Goal: Find contact information: Obtain details needed to contact an individual or organization

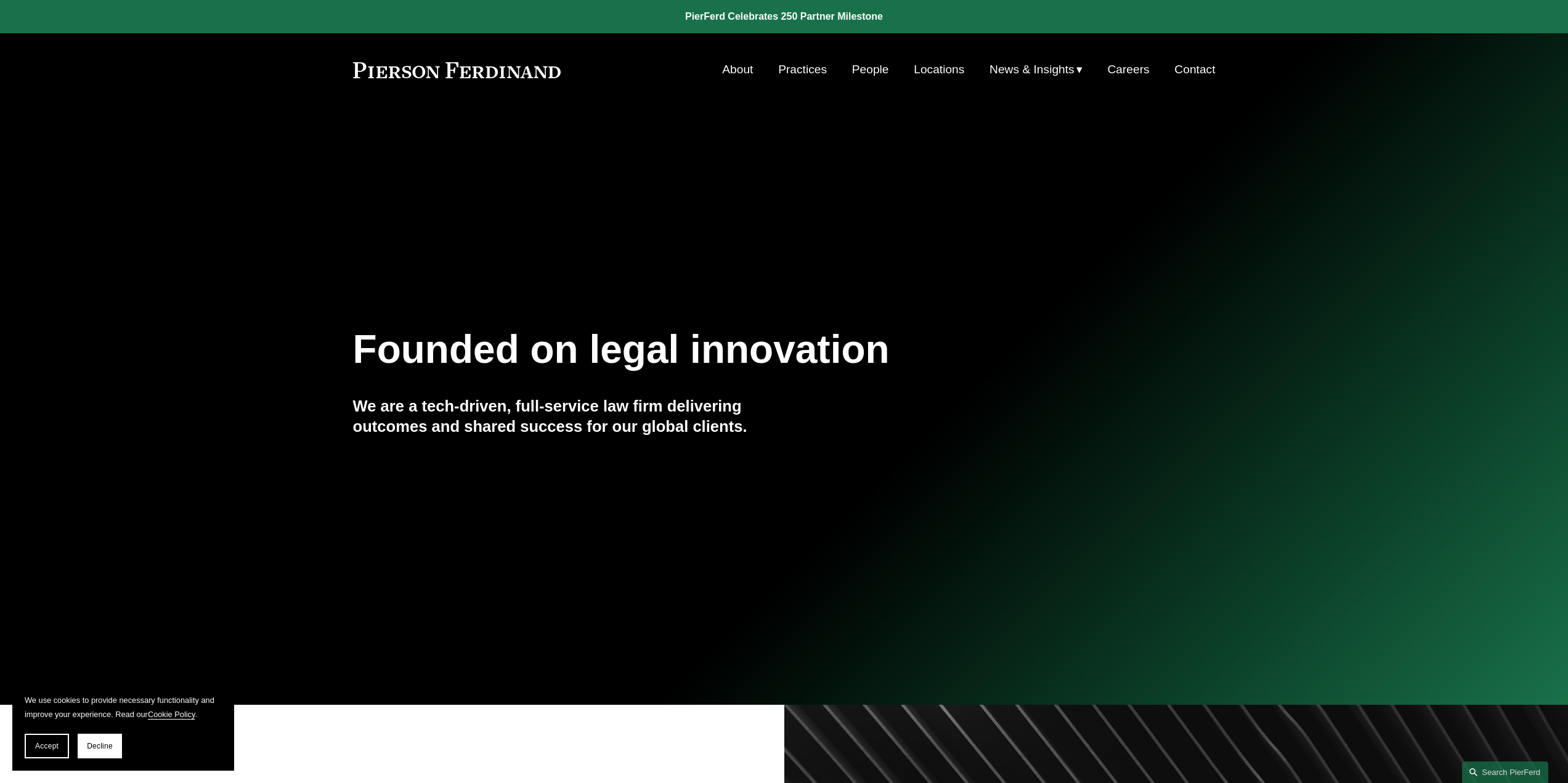
click at [865, 69] on link "People" at bounding box center [871, 69] width 37 height 23
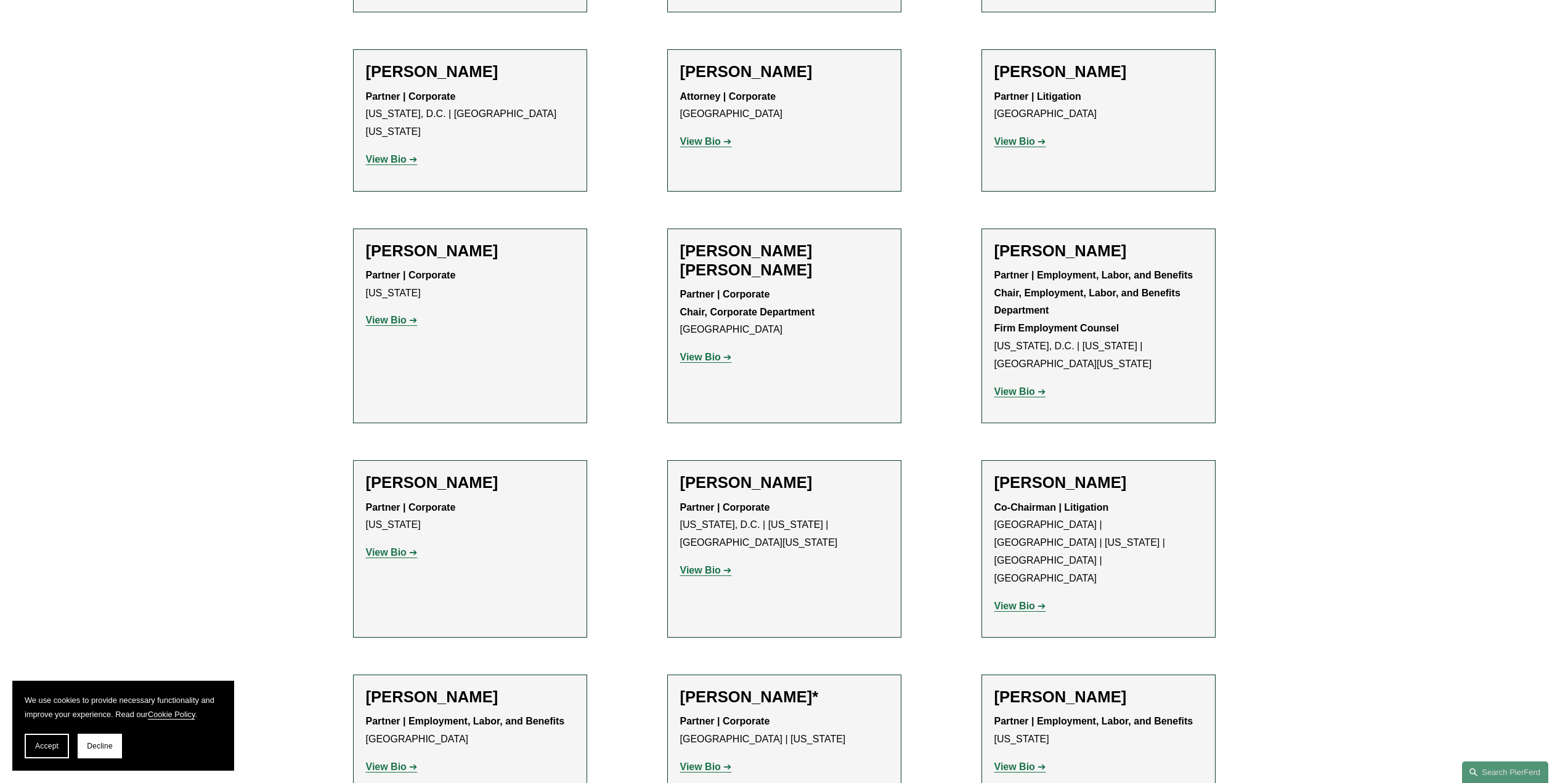
scroll to position [4867, 0]
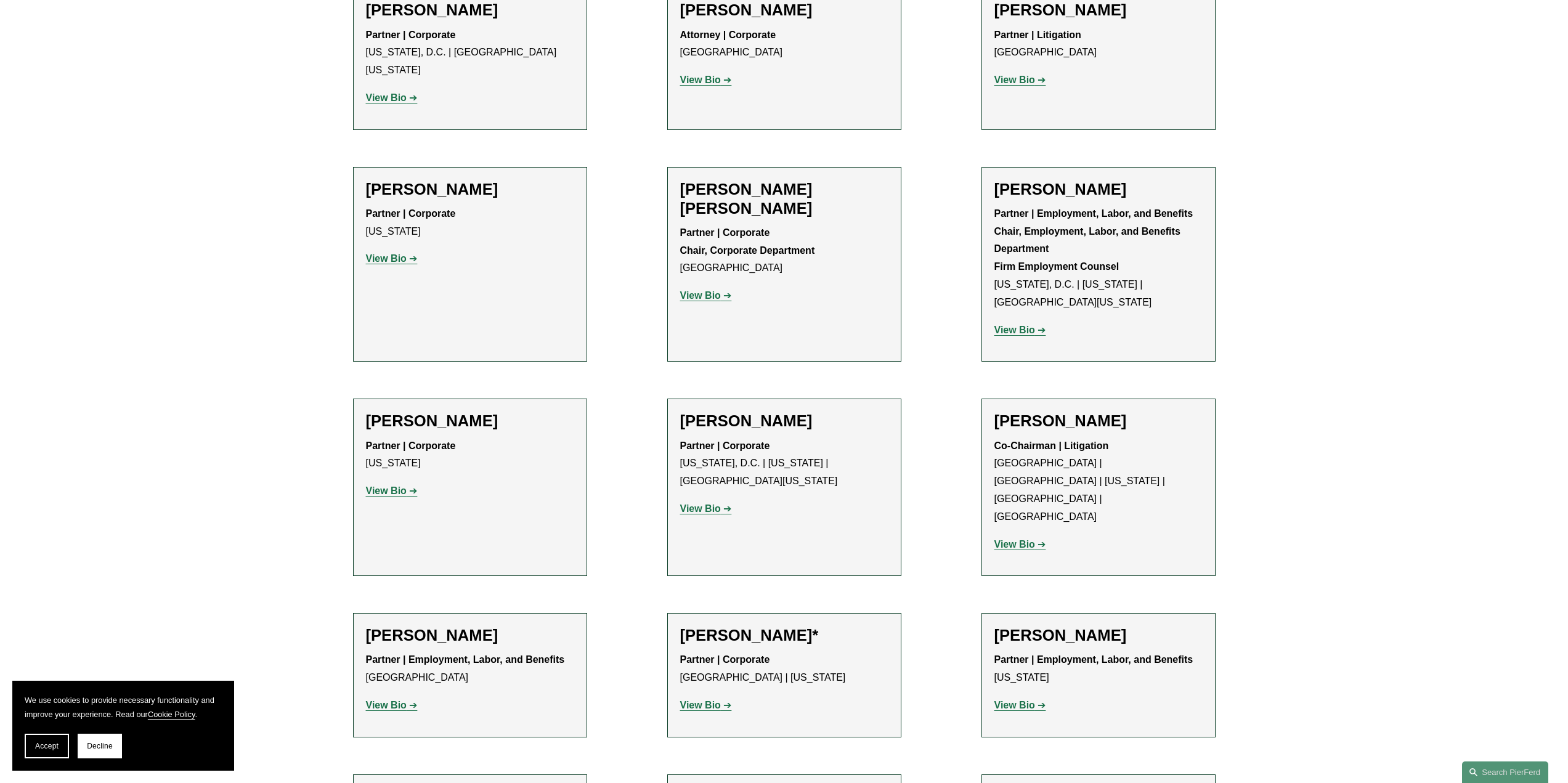
click at [799, 438] on div "Partner | Corporate [US_STATE][GEOGRAPHIC_DATA] | [US_STATE] | [GEOGRAPHIC_DATA…" at bounding box center [784, 478] width 208 height 81
drag, startPoint x: 707, startPoint y: 324, endPoint x: 741, endPoint y: 324, distance: 34.0
click at [707, 504] on strong "View Bio" at bounding box center [701, 508] width 41 height 10
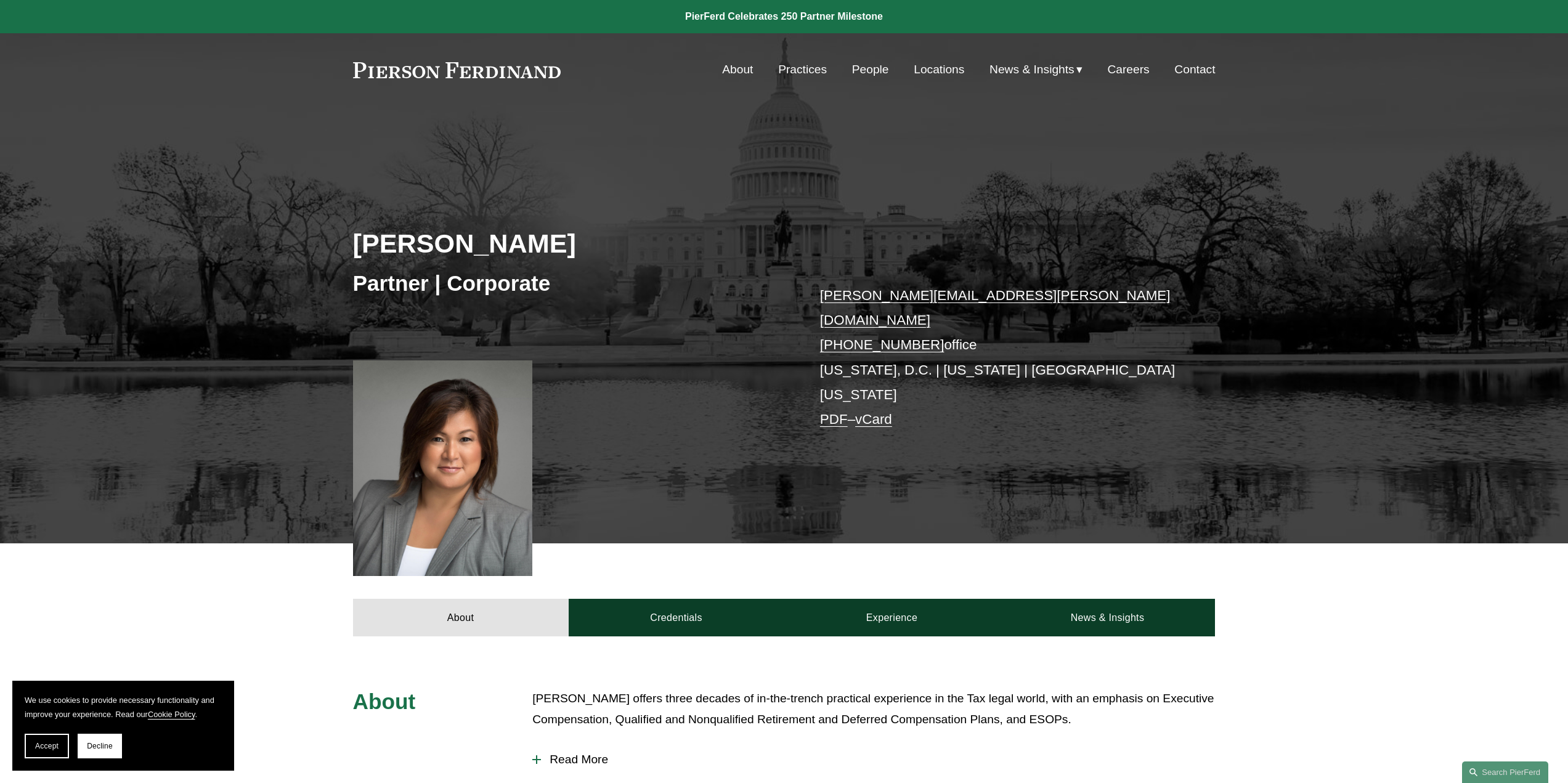
drag, startPoint x: 924, startPoint y: 320, endPoint x: 841, endPoint y: 325, distance: 83.2
click at [841, 325] on p "jewell.esposito@pierferd.com +1.202.921.2461 office Washington, D.C. | New York…" at bounding box center [999, 358] width 359 height 149
copy link "202.921.2461"
click at [934, 543] on div "About Credentials Experience News & Insights" at bounding box center [784, 589] width 1568 height 92
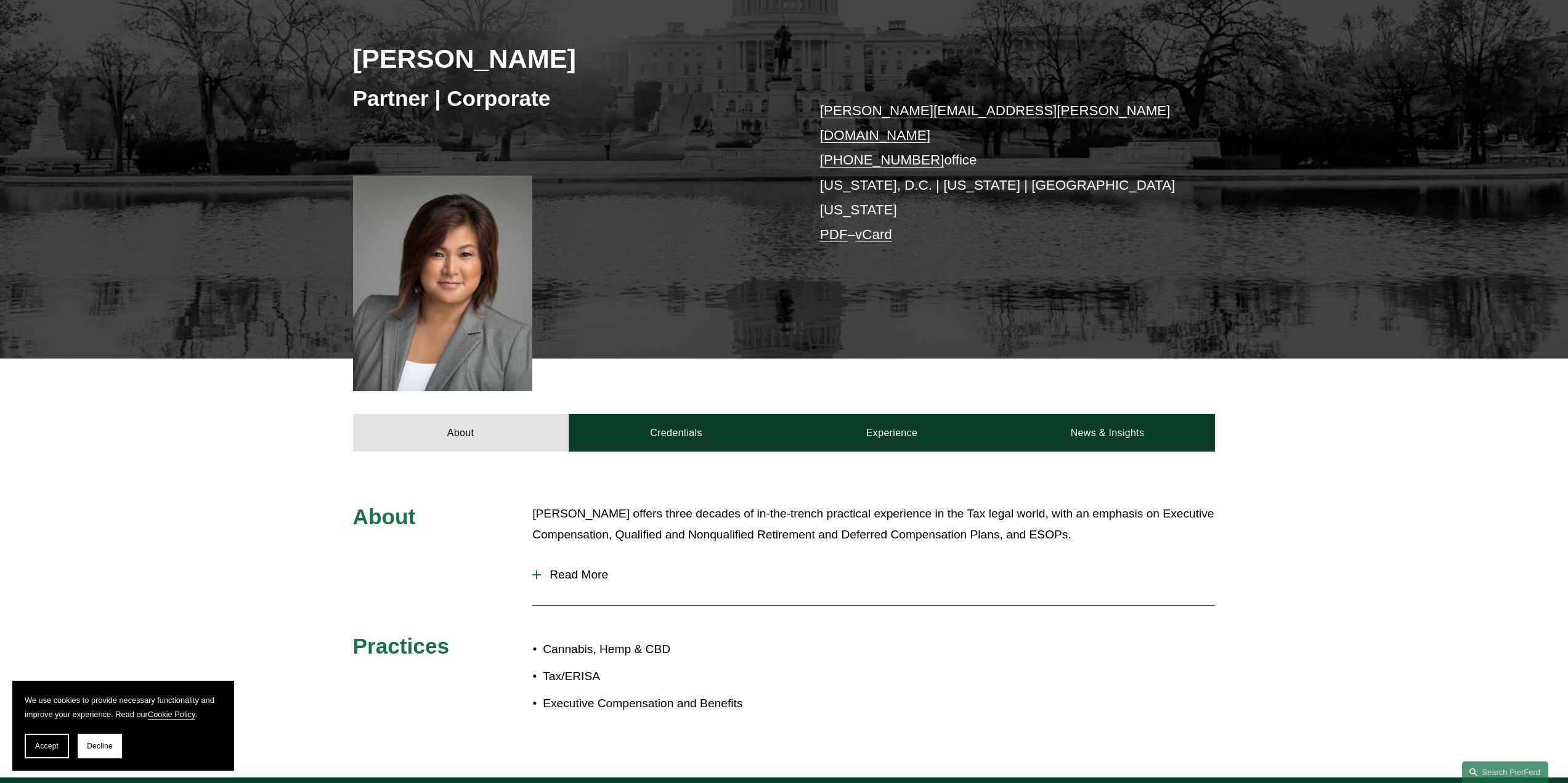
scroll to position [247, 0]
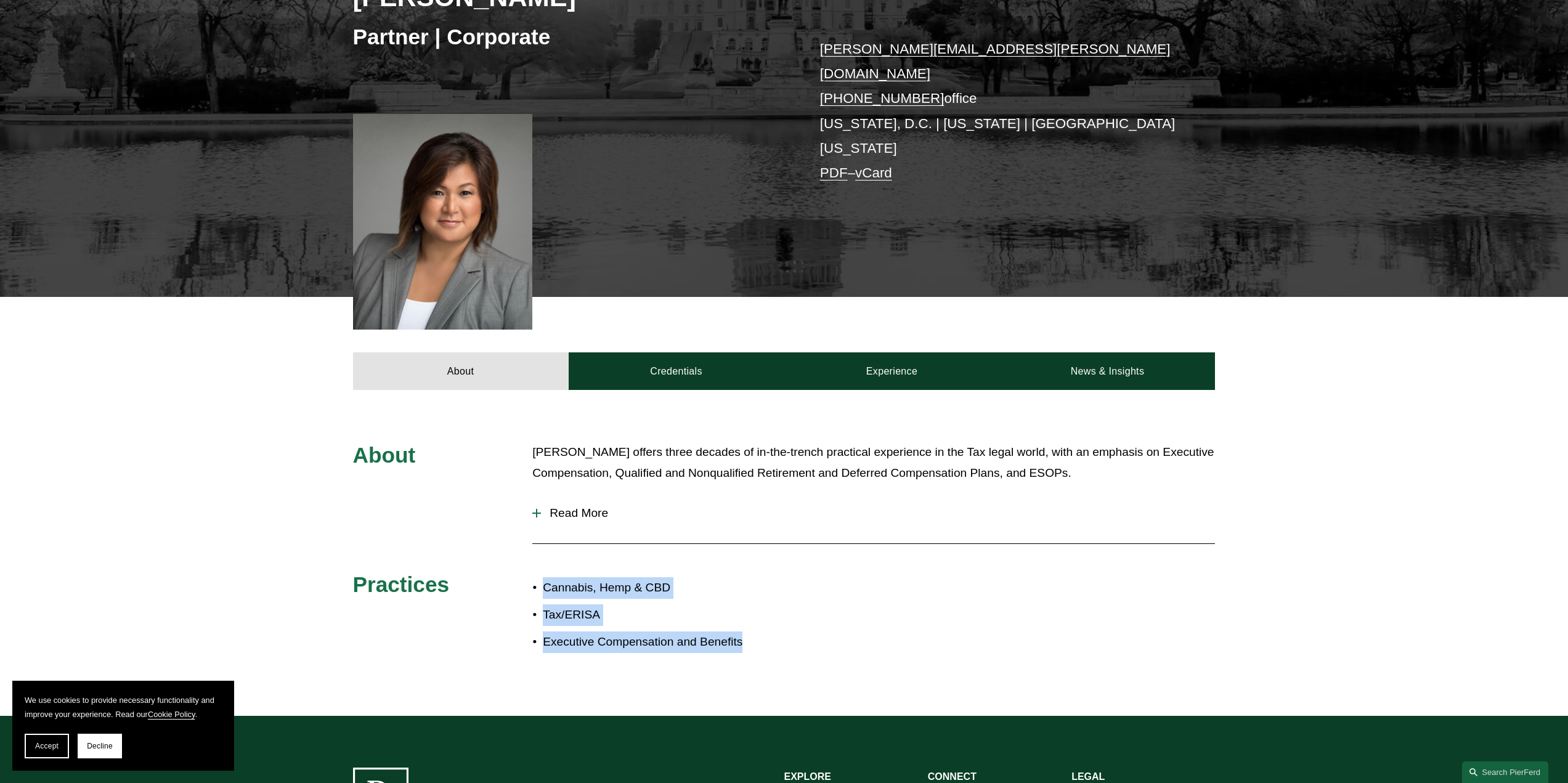
drag, startPoint x: 756, startPoint y: 606, endPoint x: 545, endPoint y: 556, distance: 216.8
click at [542, 577] on ul "Cannabis, Hemp & CBD Tax/ERISA Executive Compensation and Benefits" at bounding box center [658, 614] width 251 height 75
copy ul "Cannabis, Hemp & CBD Tax/ERISA Executive Compensation and Benefits"
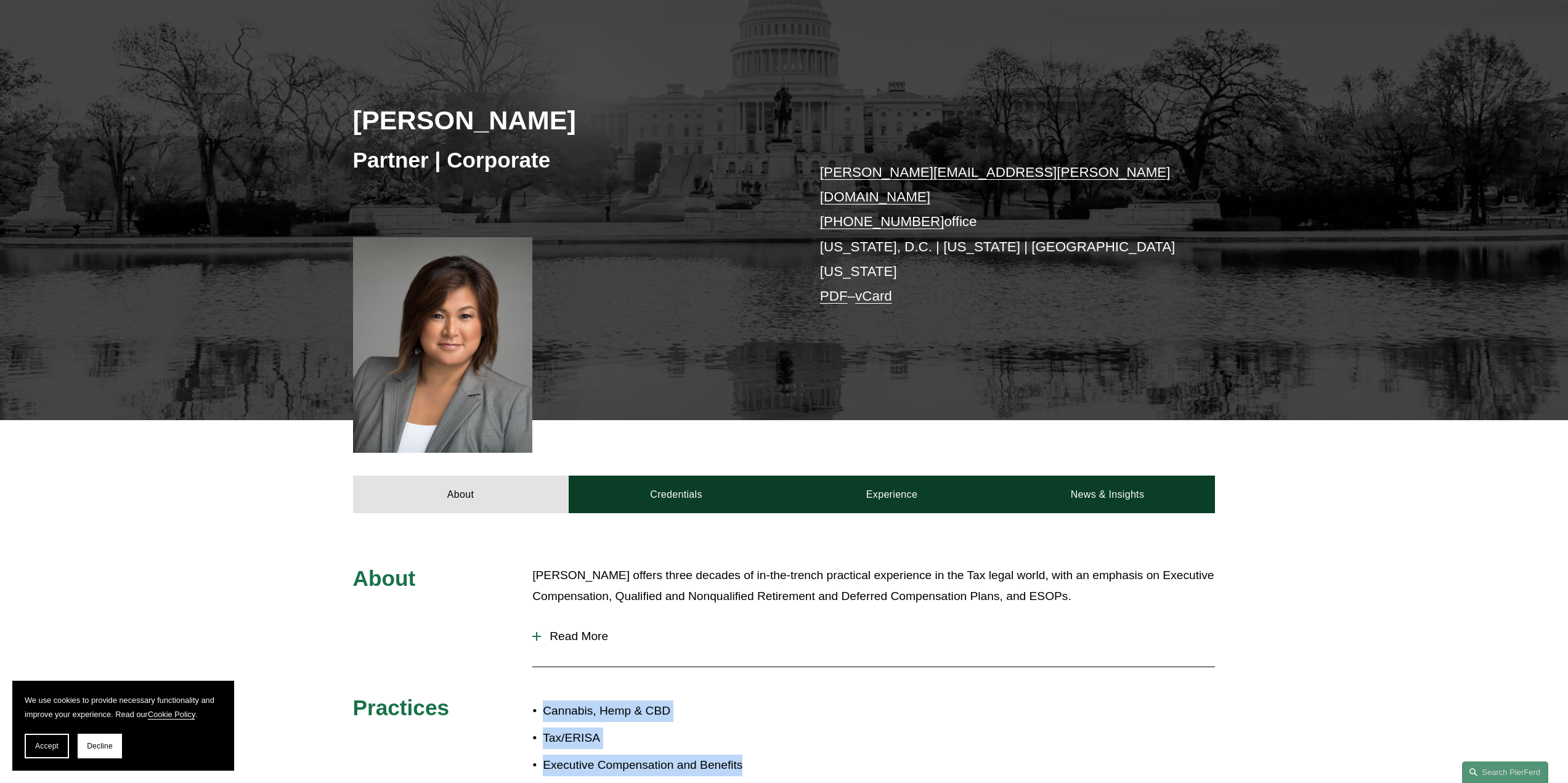
scroll to position [451, 0]
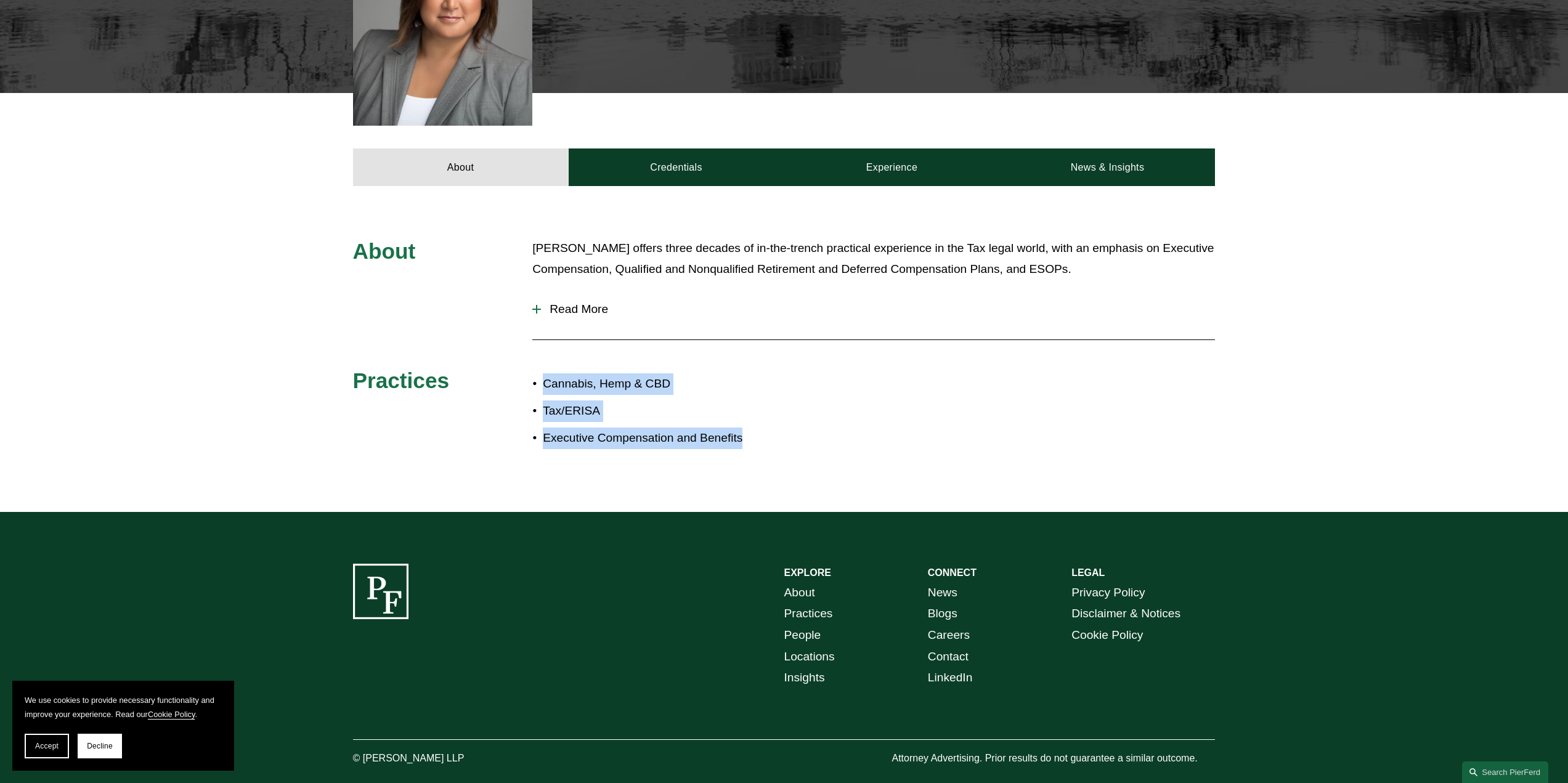
drag, startPoint x: 483, startPoint y: 724, endPoint x: 405, endPoint y: 738, distance: 79.2
click at [367, 750] on p "© [PERSON_NAME] LLP" at bounding box center [442, 759] width 180 height 18
copy p "ierson Ferdinand LLP"
